Goal: Connect with others: Establish contact or relationships with other users

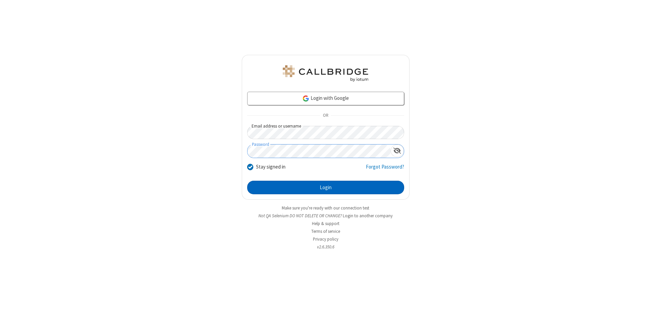
click at [325, 188] on button "Login" at bounding box center [325, 188] width 157 height 14
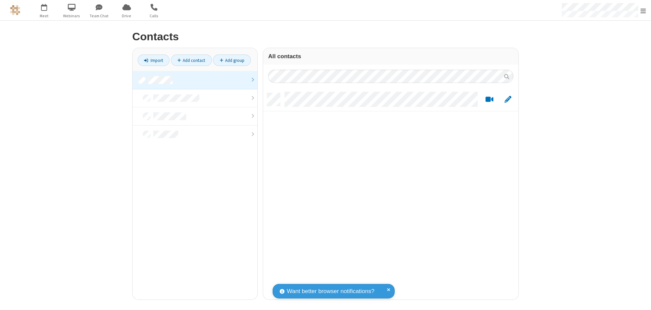
scroll to position [207, 250]
click at [191, 60] on link "Add contact" at bounding box center [191, 61] width 41 height 12
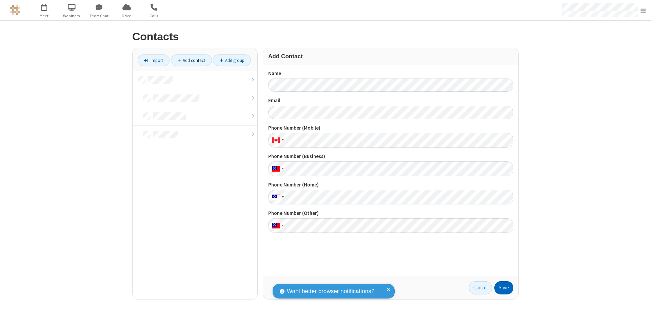
click at [504, 288] on button "Save" at bounding box center [503, 289] width 19 height 14
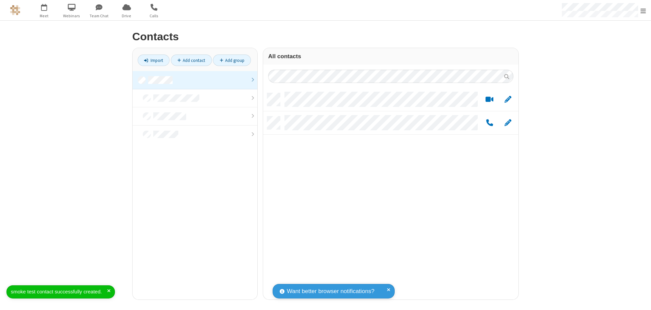
scroll to position [207, 250]
